Goal: Information Seeking & Learning: Find specific fact

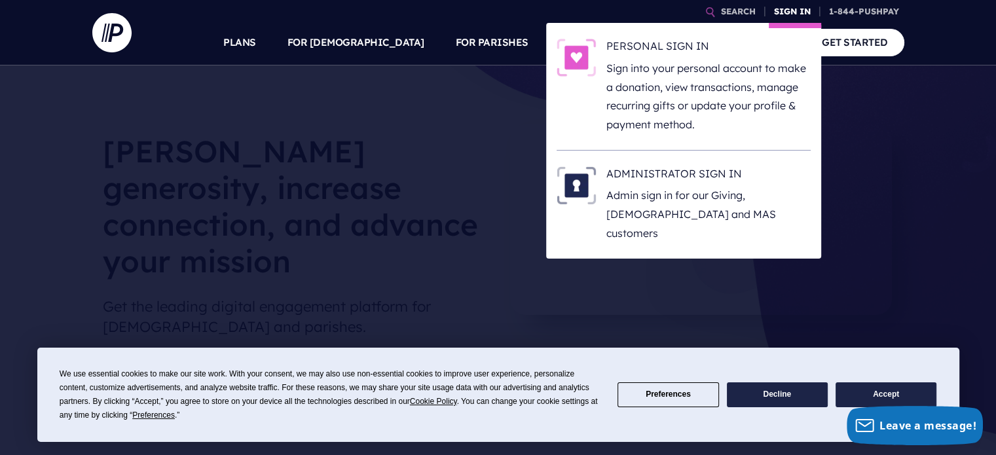
click at [786, 5] on link "SIGN IN" at bounding box center [792, 11] width 47 height 23
click at [791, 5] on link "SIGN IN" at bounding box center [792, 11] width 47 height 23
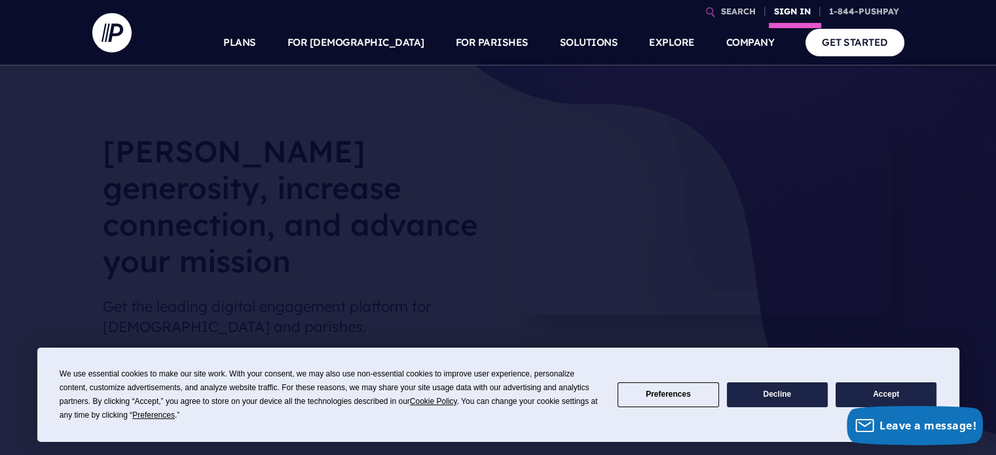
click at [788, 9] on link "SIGN IN" at bounding box center [792, 11] width 47 height 23
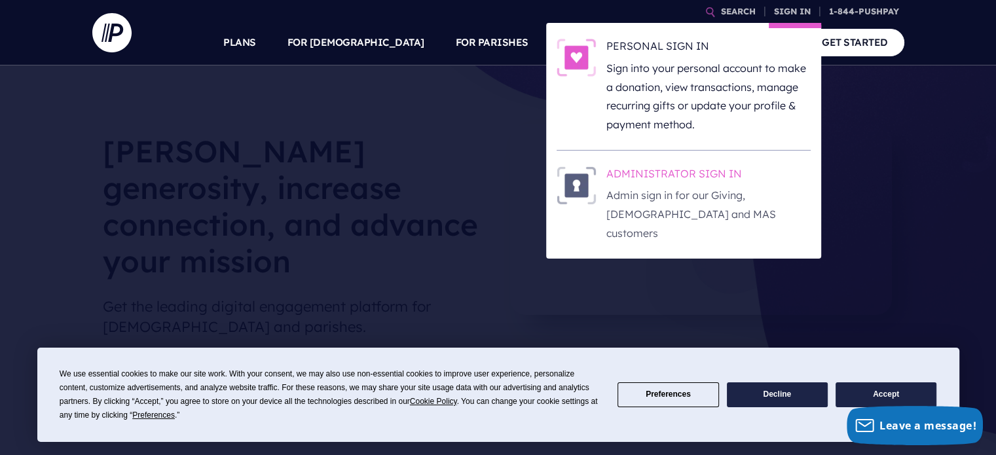
click at [674, 172] on h6 "ADMINISTRATOR SIGN IN" at bounding box center [708, 176] width 204 height 20
click at [784, 14] on link "SIGN IN" at bounding box center [792, 11] width 47 height 23
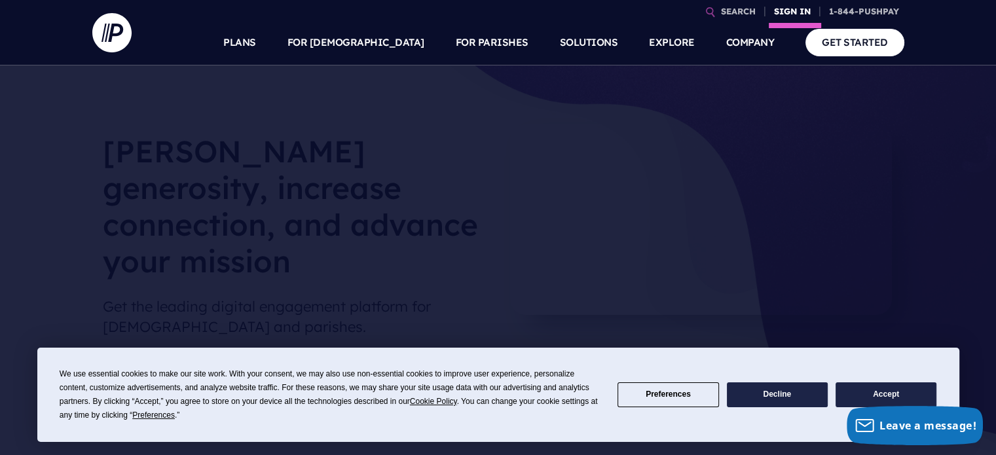
click at [781, 12] on link "SIGN IN" at bounding box center [792, 11] width 47 height 23
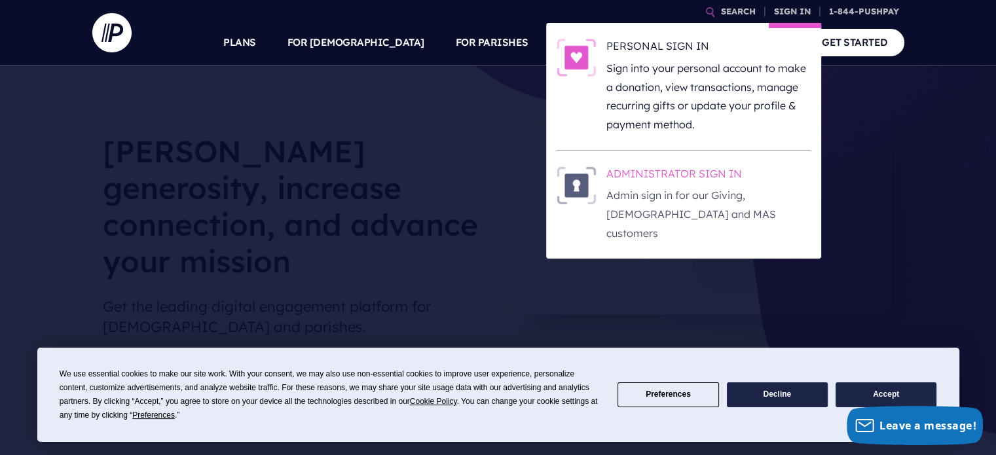
click at [658, 179] on h6 "ADMINISTRATOR SIGN IN" at bounding box center [708, 176] width 204 height 20
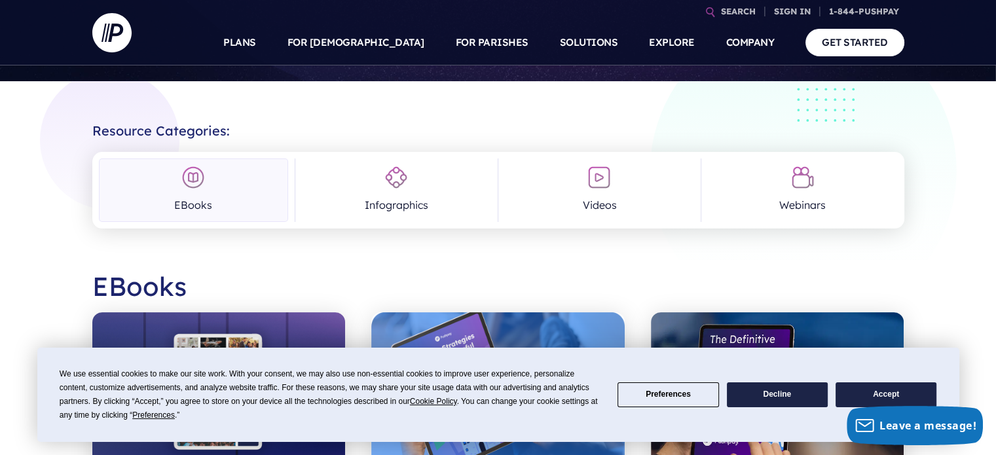
scroll to position [196, 0]
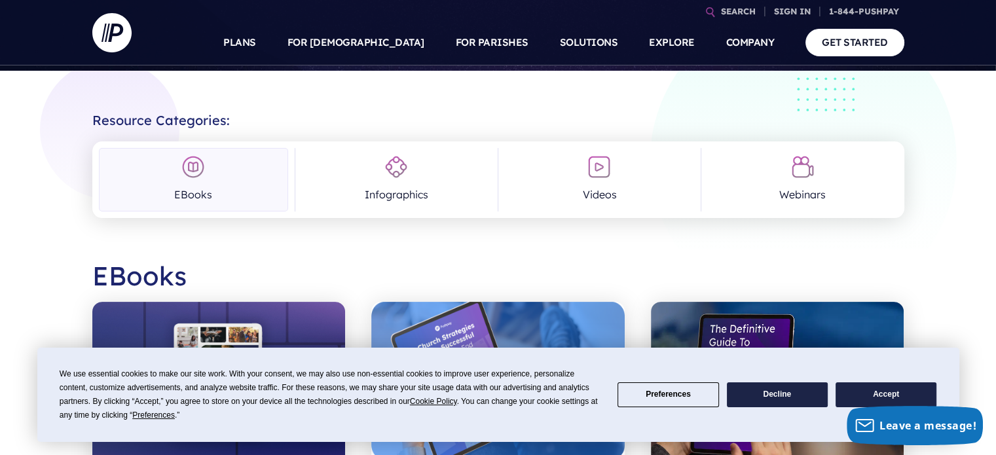
click at [845, 392] on button "Accept" at bounding box center [886, 395] width 101 height 26
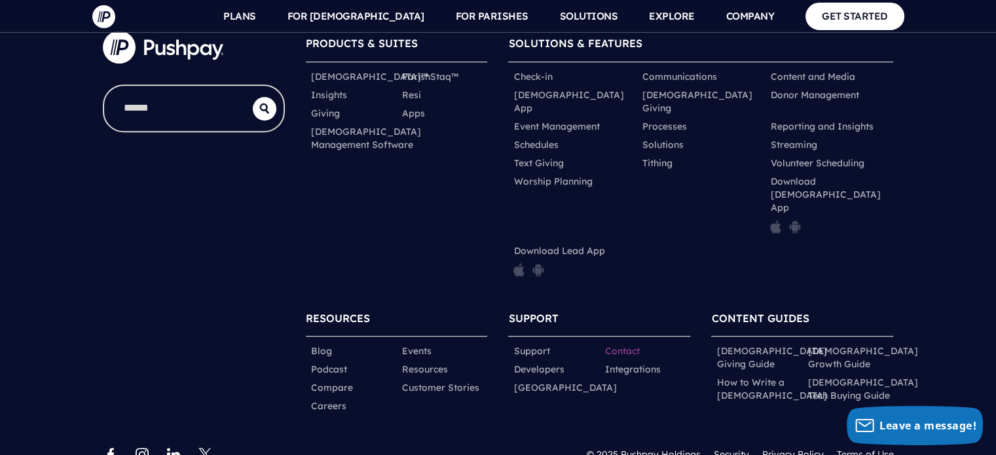
scroll to position [6032, 0]
click at [158, 111] on input "search" at bounding box center [178, 107] width 149 height 45
type input "**********"
click at [253, 96] on button "submit" at bounding box center [265, 108] width 24 height 24
